Goal: Transaction & Acquisition: Purchase product/service

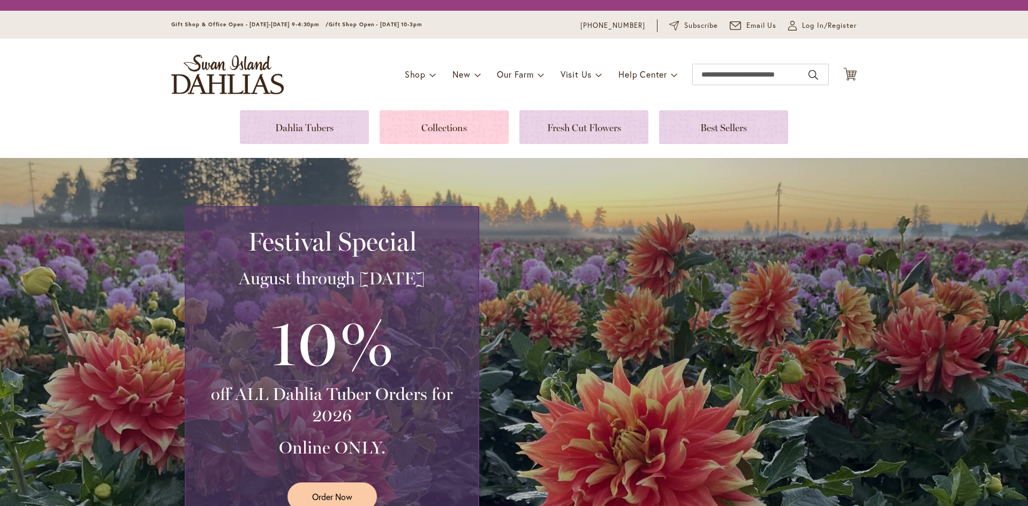
click at [466, 110] on link at bounding box center [444, 127] width 129 height 34
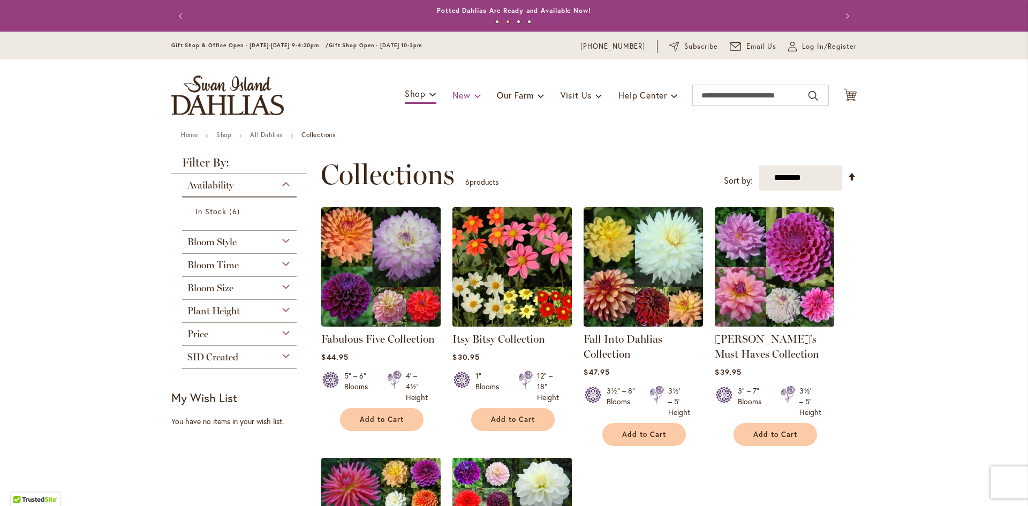
click at [474, 95] on span at bounding box center [477, 95] width 7 height 17
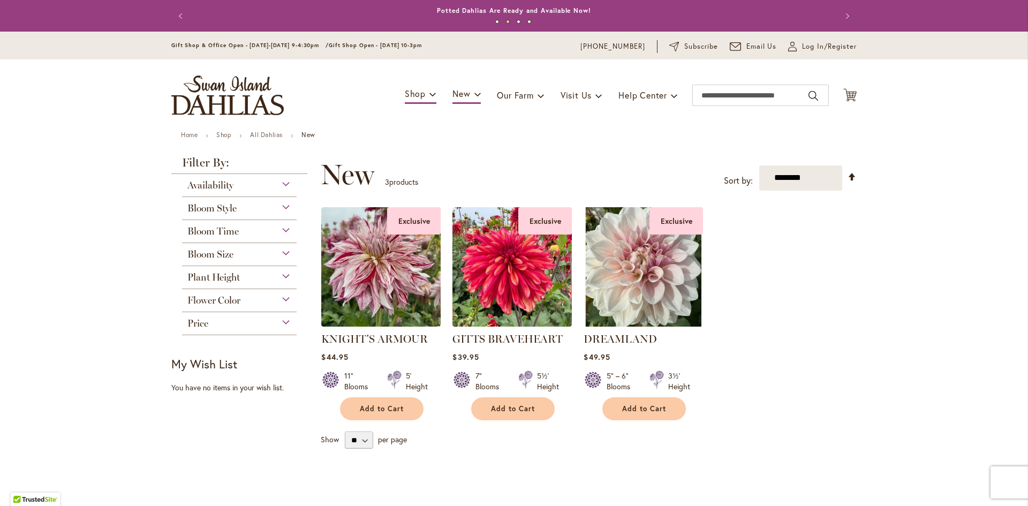
click at [272, 326] on div "Price" at bounding box center [239, 320] width 115 height 17
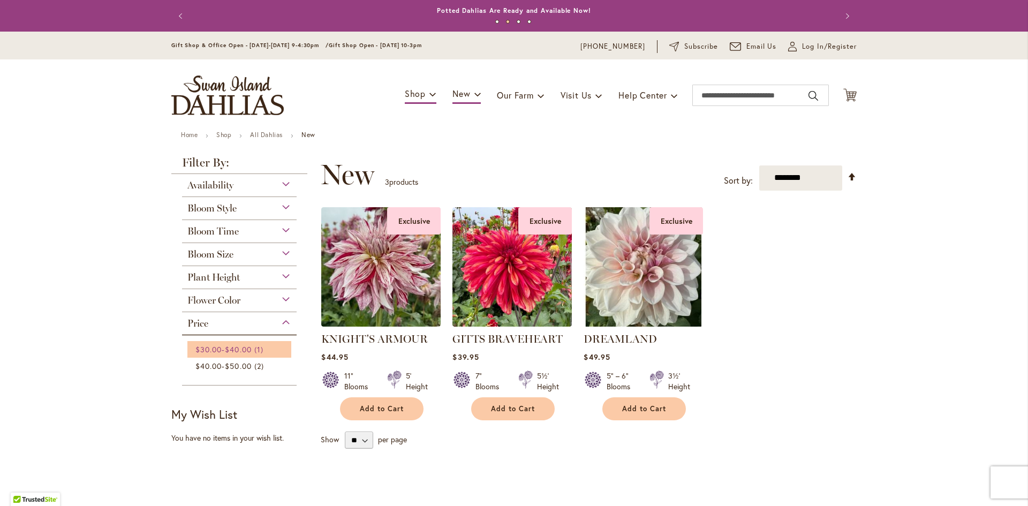
click at [260, 350] on span "1 item" at bounding box center [260, 349] width 12 height 11
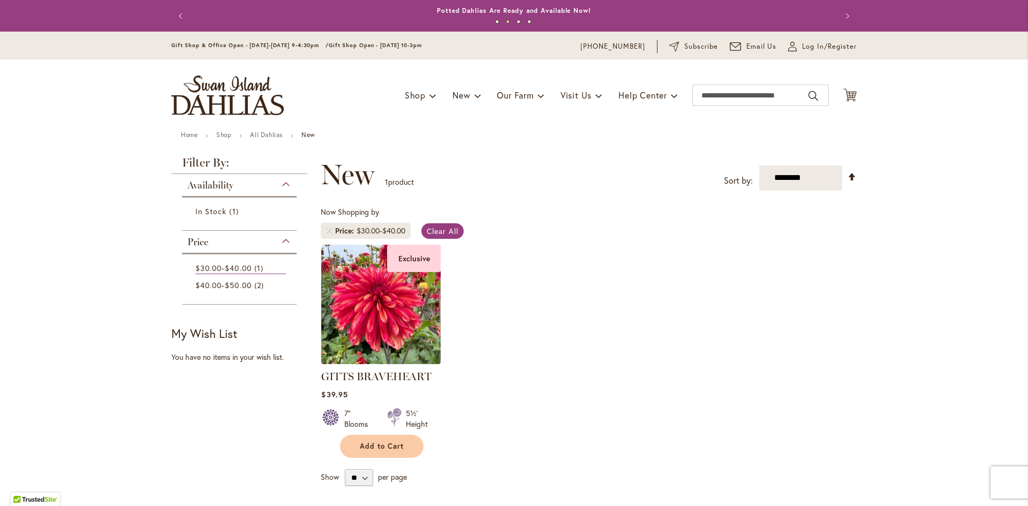
click at [277, 180] on div "Availability" at bounding box center [239, 182] width 115 height 17
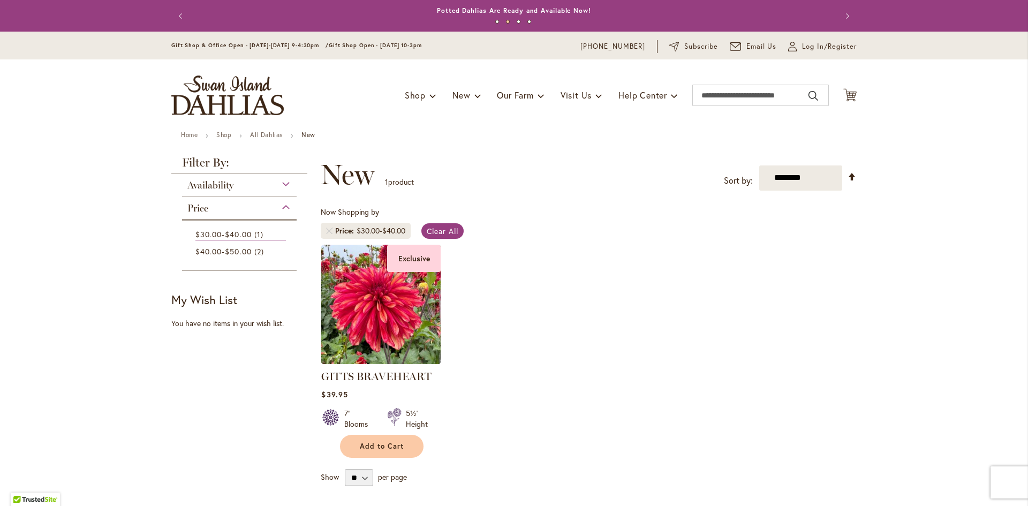
click at [583, 308] on ol "Exclusive GITTS BRAVEHEART $39.95 7" Blooms 5½' Height Add to Cart" at bounding box center [589, 351] width 536 height 214
click at [409, 102] on link "Shop" at bounding box center [421, 95] width 32 height 20
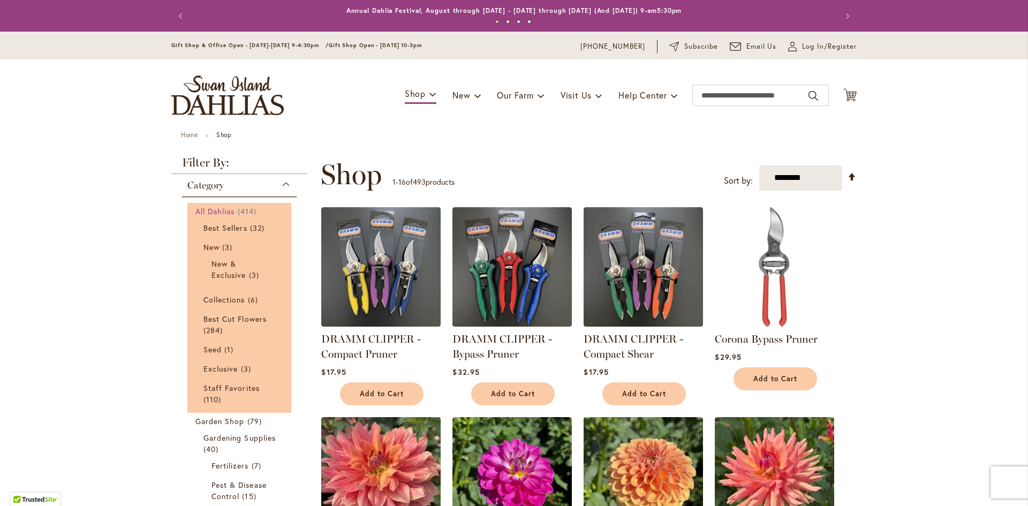
click at [228, 208] on span "All Dahlias" at bounding box center [215, 211] width 40 height 10
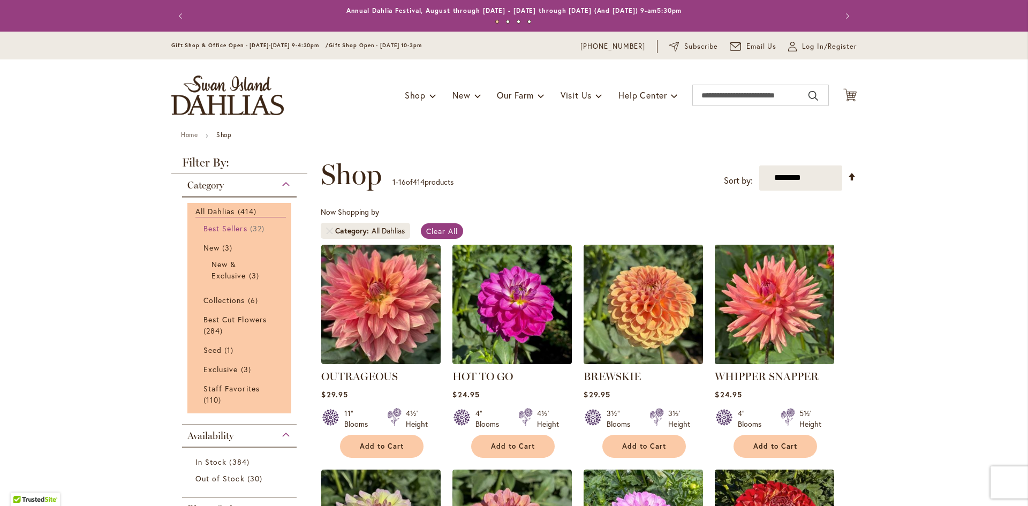
click at [245, 233] on link "Best Sellers 32 items" at bounding box center [241, 228] width 74 height 11
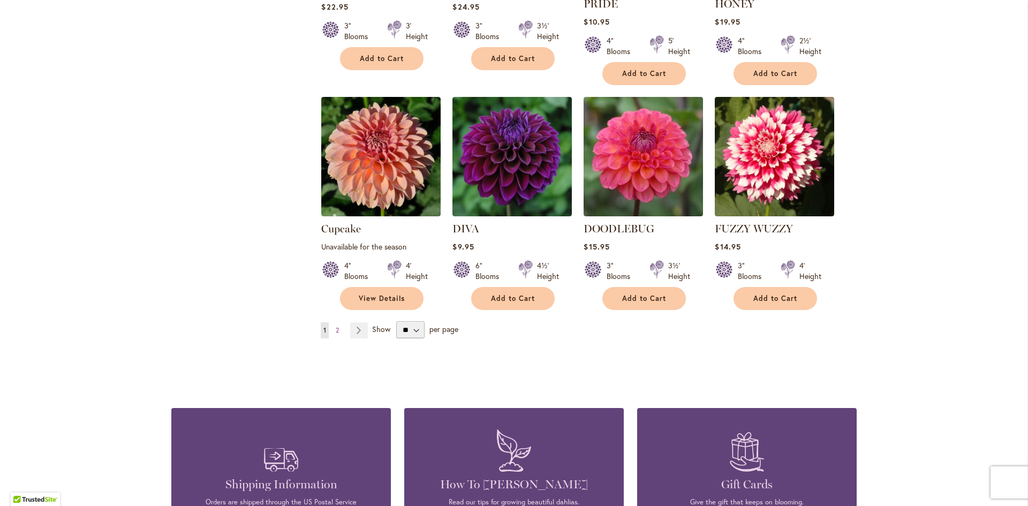
scroll to position [835, 0]
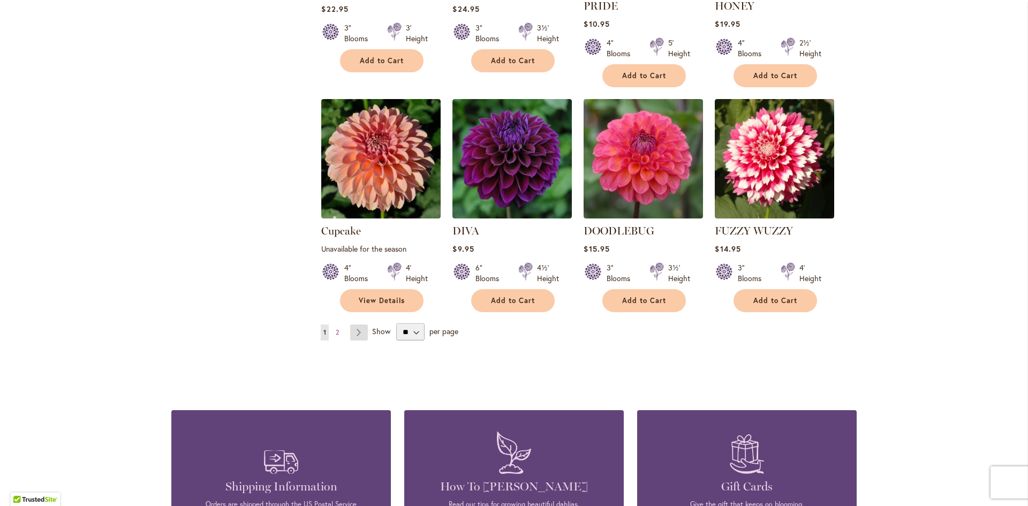
click at [359, 325] on link "Page Next" at bounding box center [359, 333] width 18 height 16
